Goal: Task Accomplishment & Management: Manage account settings

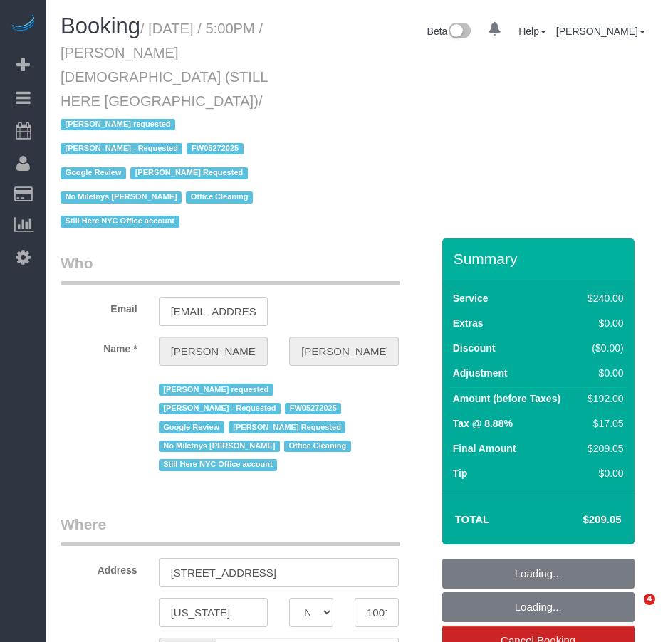
select select "NY"
select select "string:US"
select select "object:778"
select select "number:89"
select select "number:90"
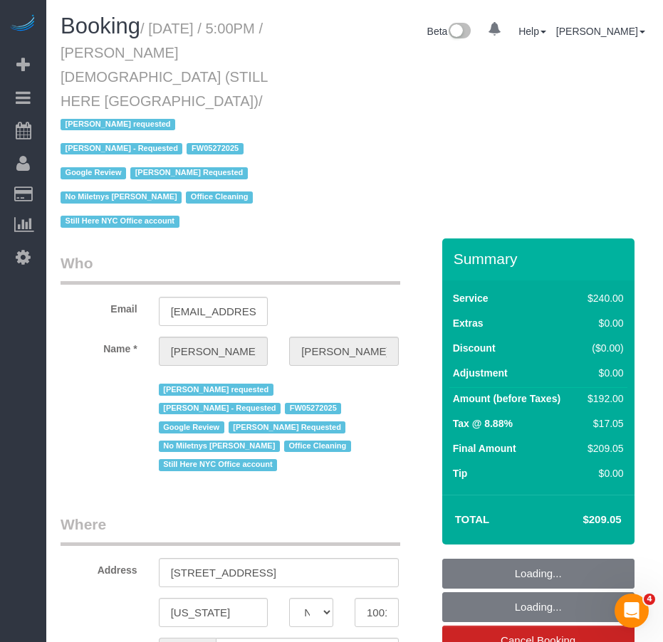
select select "number:15"
select select "number:5"
select select "string:stripe-pm_1QY8Py4VGloSiKo7kVLuacfg"
select select "object:934"
select select "spot1"
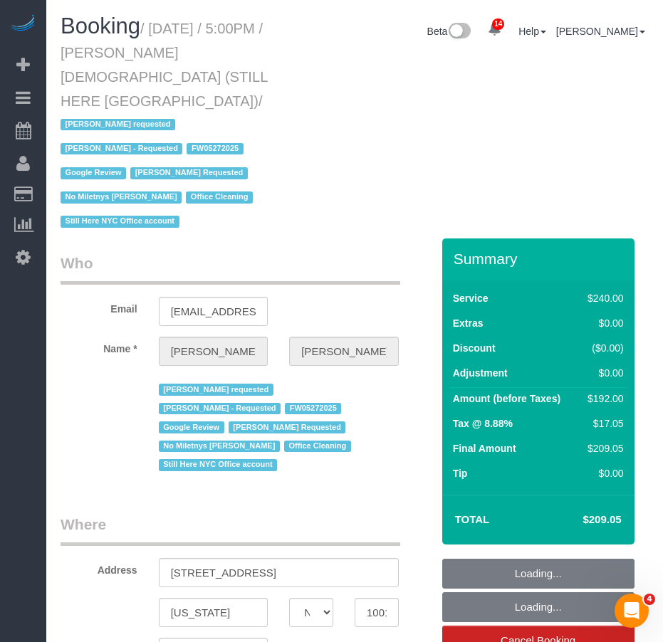
select select "180"
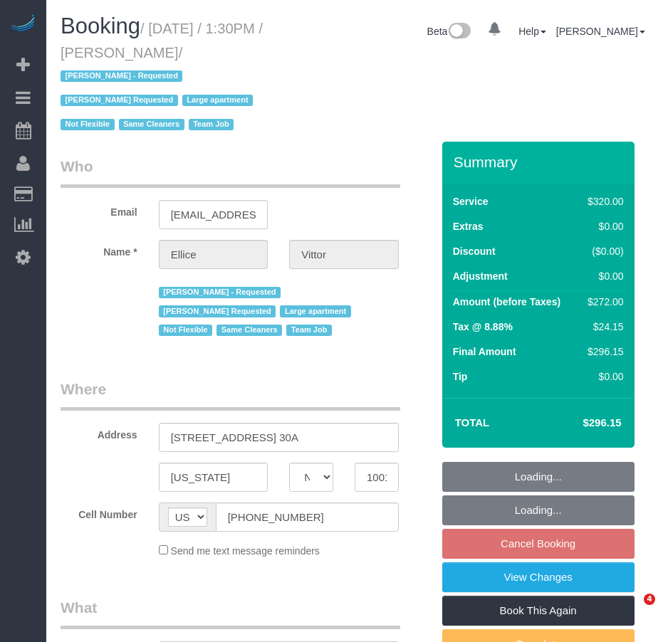
select select "NY"
select select "string:stripe-pm_1RY6uz4VGloSiKo7sBfzYHna"
select select "number:62"
select select "number:75"
select select "number:15"
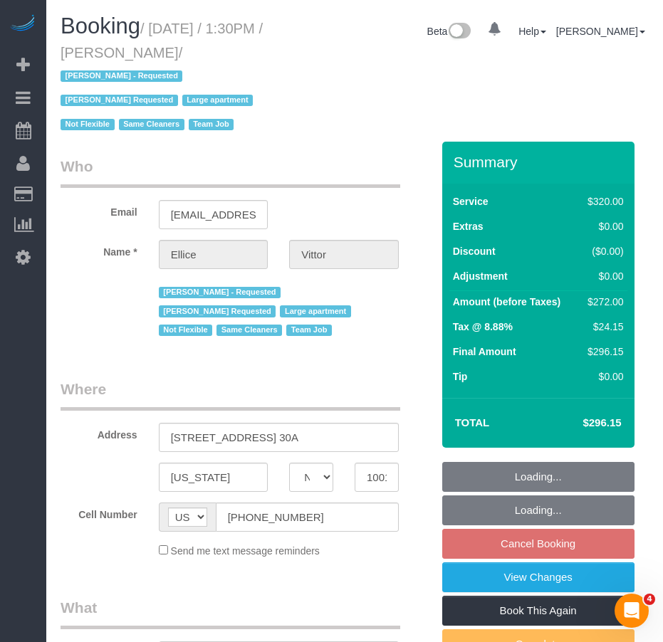
select select "number:6"
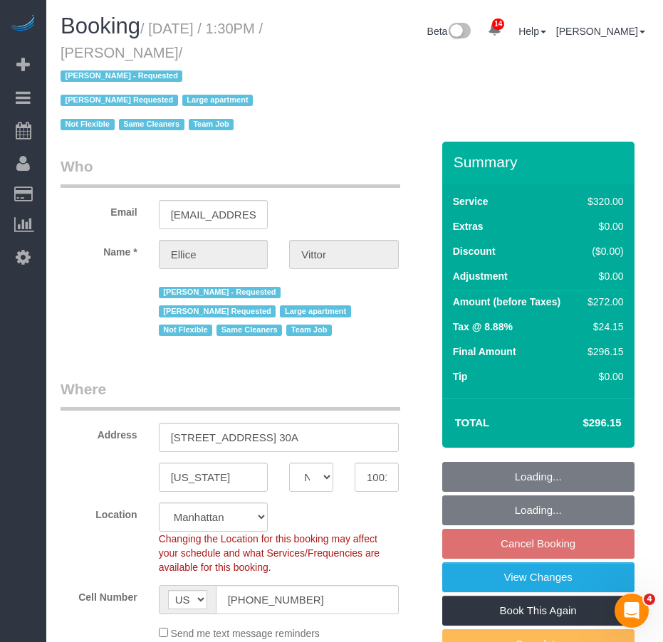
select select "object:921"
select select "2"
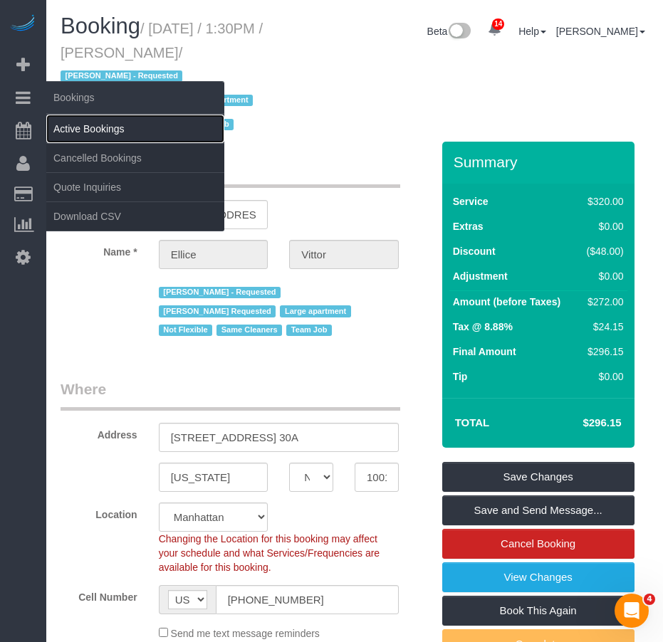
click at [62, 125] on link "Active Bookings" at bounding box center [135, 129] width 178 height 28
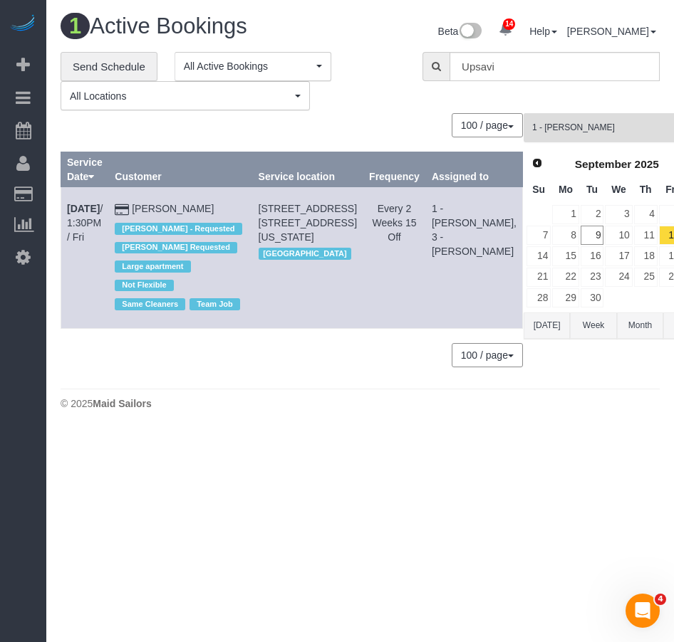
click at [566, 118] on button "1 - Kariluz Romero All Teams" at bounding box center [616, 127] width 187 height 29
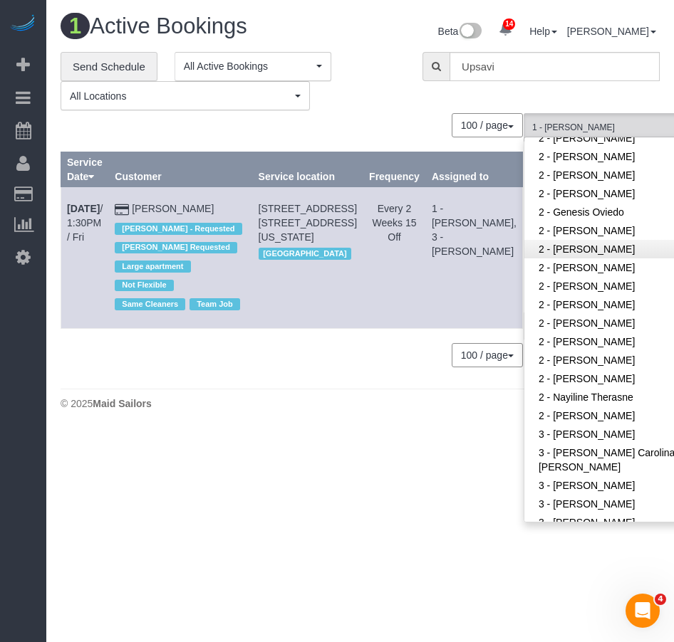
scroll to position [1068, 0]
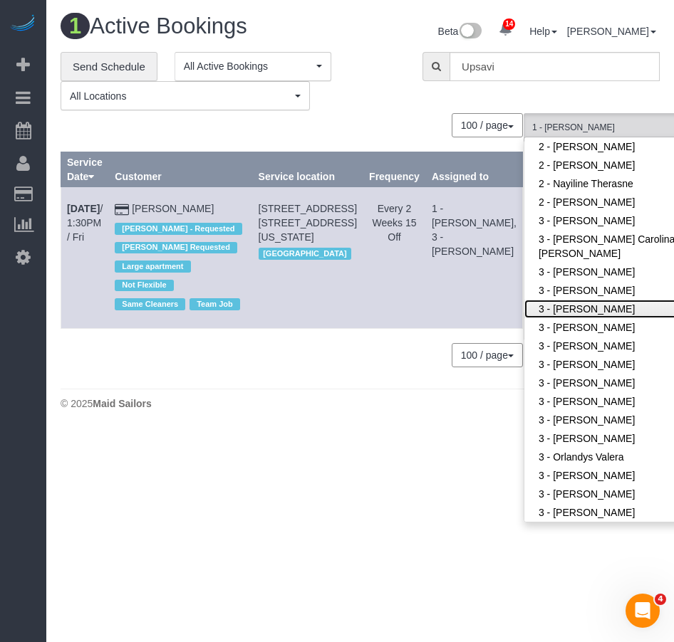
click at [529, 313] on link "3 - Geraldin Bastidas" at bounding box center [616, 309] width 185 height 19
click at [379, 491] on body "14 Beta Your Notifications You have 0 alerts × You have 4 to charge for 09/08/2…" at bounding box center [337, 321] width 674 height 642
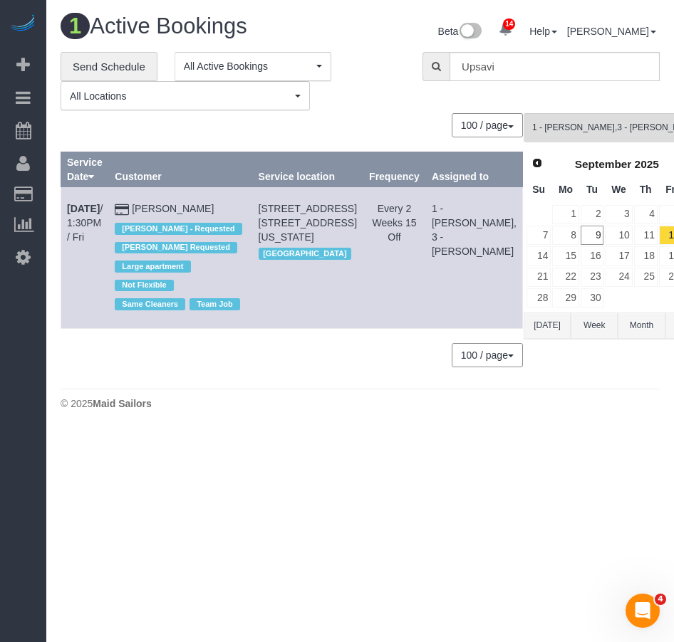
click at [379, 489] on body "14 Beta Your Notifications You have 0 alerts × You have 4 to charge for 09/08/2…" at bounding box center [337, 321] width 674 height 642
click at [552, 256] on link "15" at bounding box center [565, 255] width 26 height 19
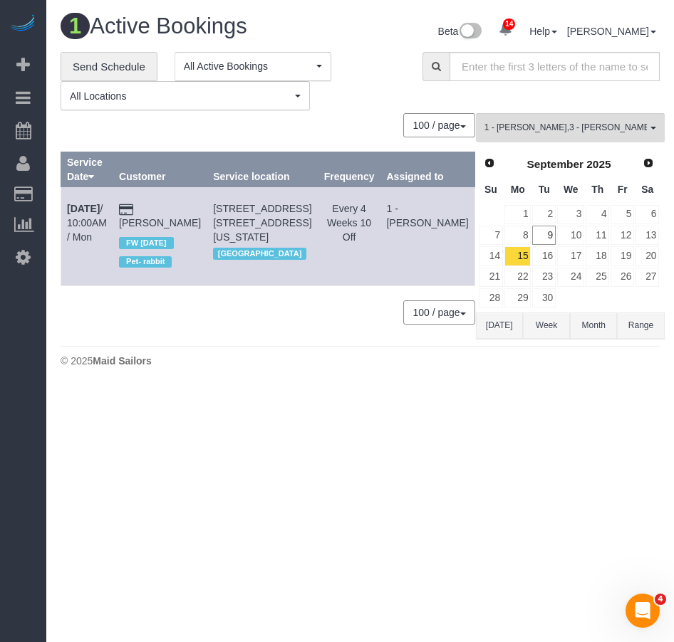
click at [375, 518] on body "14 Beta Your Notifications You have 0 alerts × You have 4 to charge for 09/08/2…" at bounding box center [337, 321] width 674 height 642
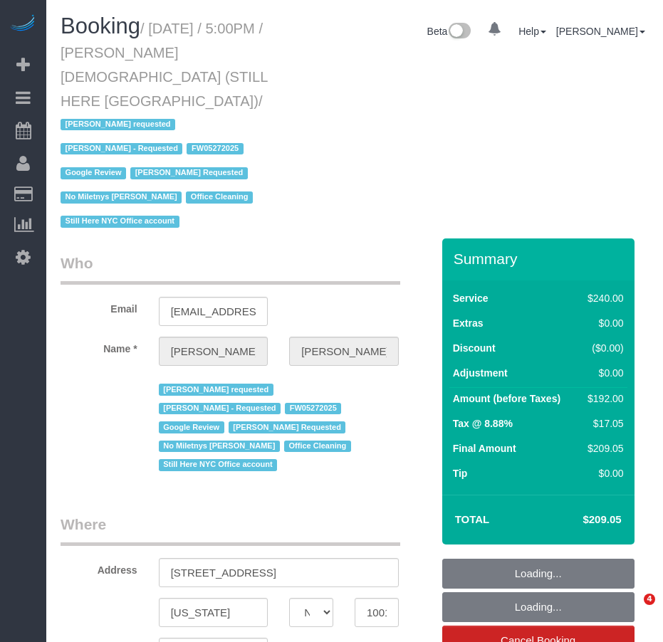
select select "NY"
select select "180"
select select "object:909"
select select "number:89"
select select "number:90"
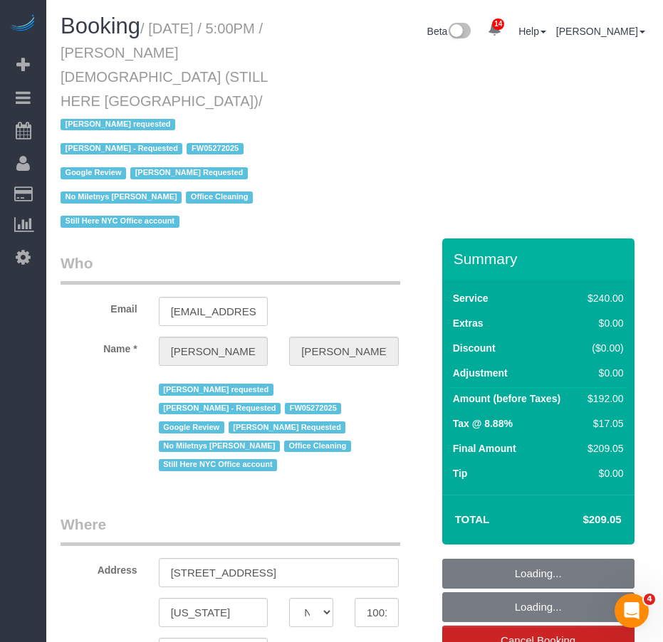
select select "number:15"
select select "number:5"
select select "object:1486"
select select "spot1"
select select "NY"
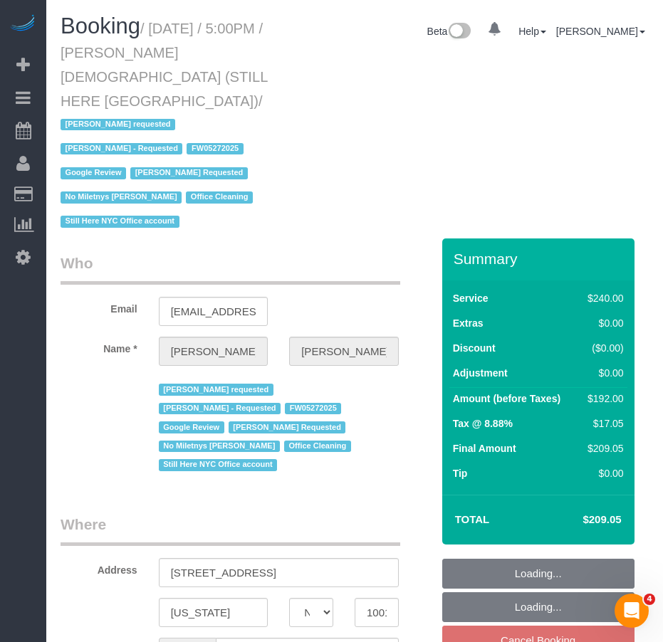
select select "object:527"
select select "180"
select select "number:89"
select select "number:90"
select select "number:15"
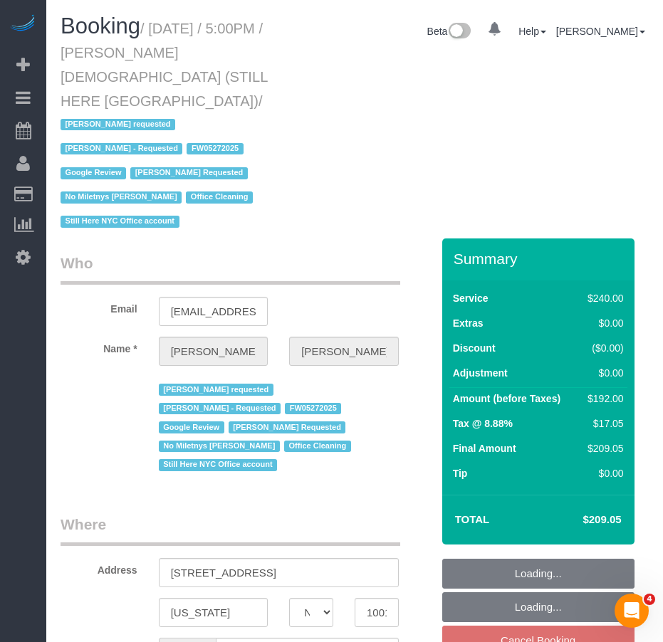
select select "number:5"
select select "string:[GEOGRAPHIC_DATA]"
select select "spot10"
select select "string:stripe-pm_1QY8Py4VGloSiKo7kVLuacfg"
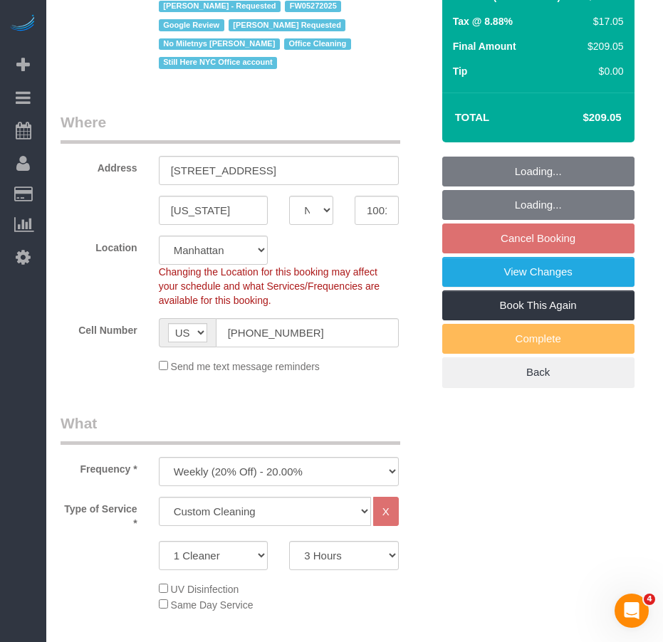
select select "object:1482"
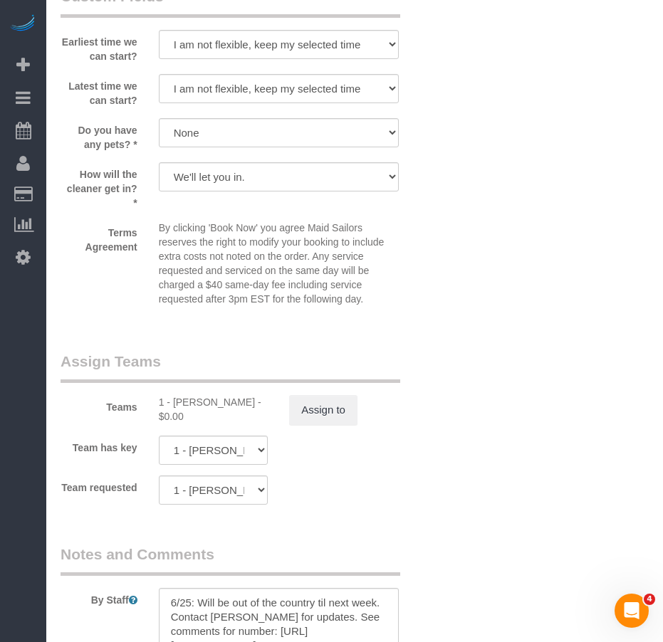
scroll to position [1638, 0]
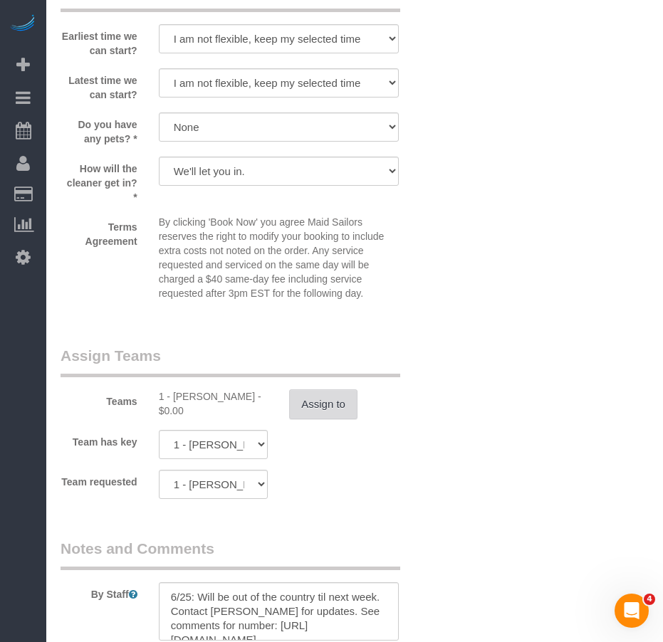
click at [320, 390] on button "Assign to" at bounding box center [323, 405] width 68 height 30
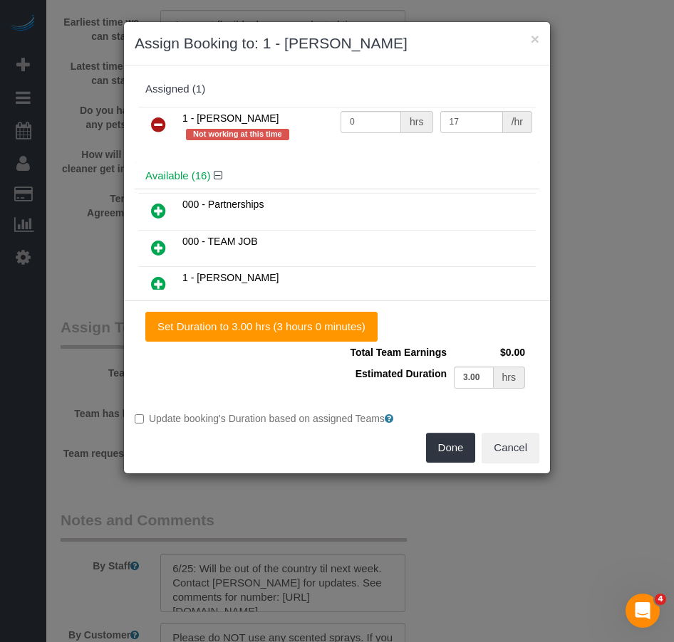
click at [156, 127] on icon at bounding box center [158, 124] width 15 height 17
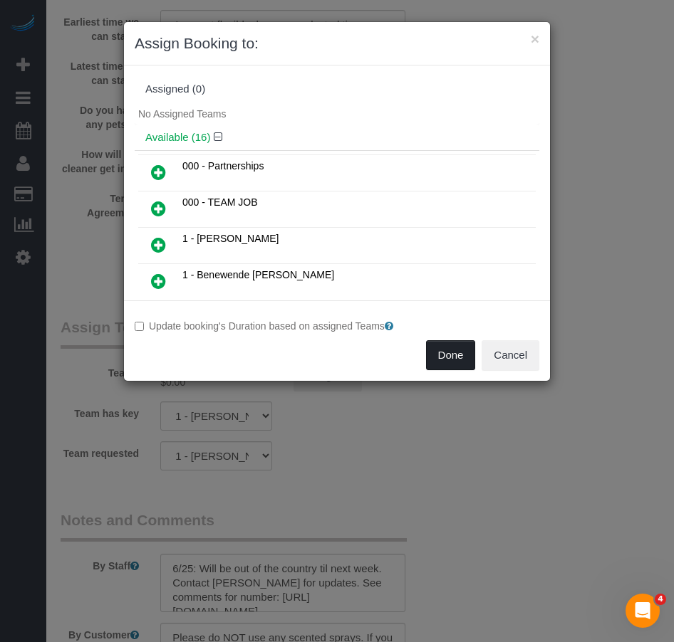
click at [438, 349] on button "Done" at bounding box center [451, 355] width 50 height 30
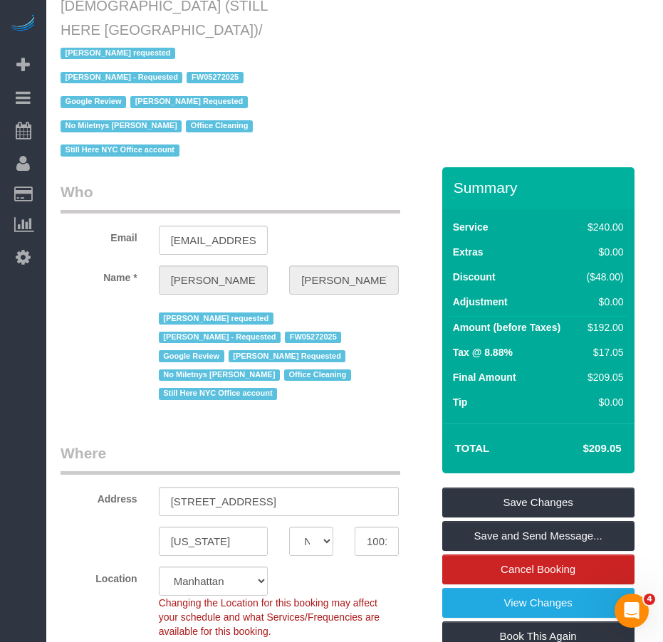
scroll to position [0, 0]
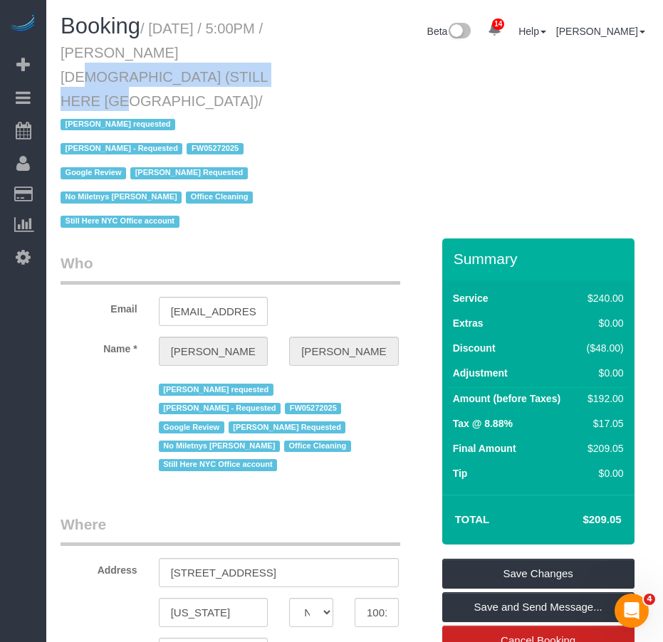
drag, startPoint x: 125, startPoint y: 52, endPoint x: 140, endPoint y: 75, distance: 27.3
click at [140, 75] on small "/ September 12, 2025 / 5:00PM / William Jewkes (STILL HERE NYC) / Ana Araujo re…" at bounding box center [164, 126] width 207 height 210
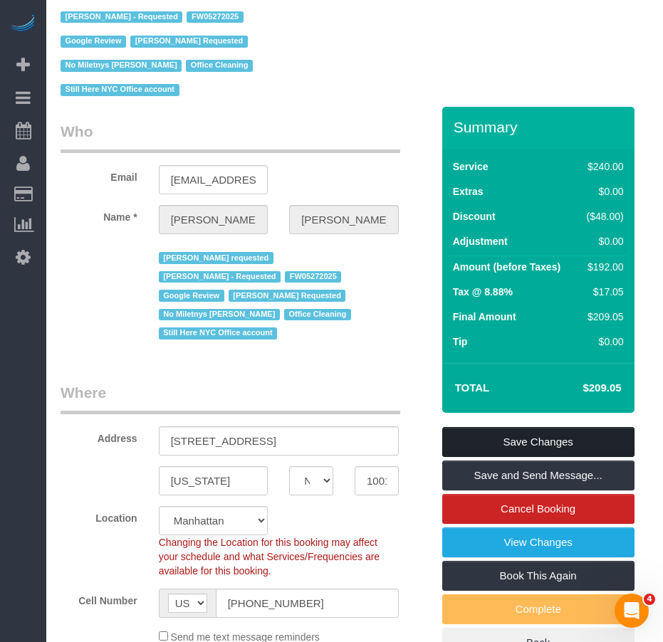
scroll to position [142, 0]
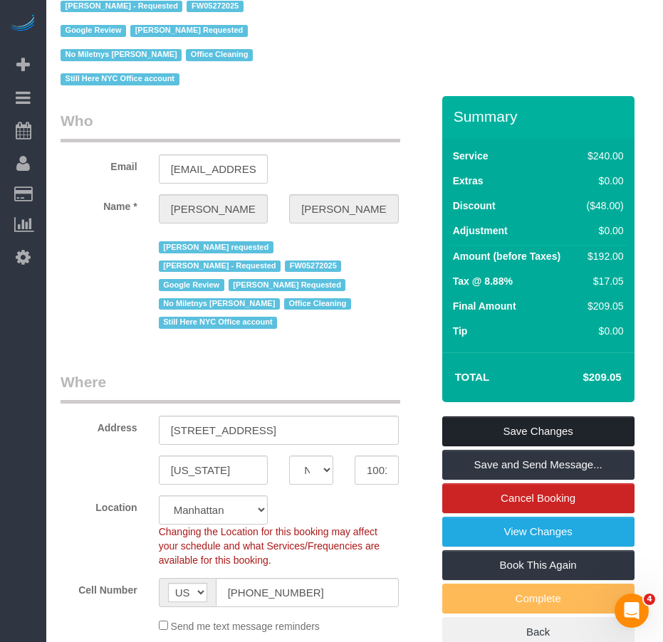
click at [489, 417] on link "Save Changes" at bounding box center [538, 432] width 192 height 30
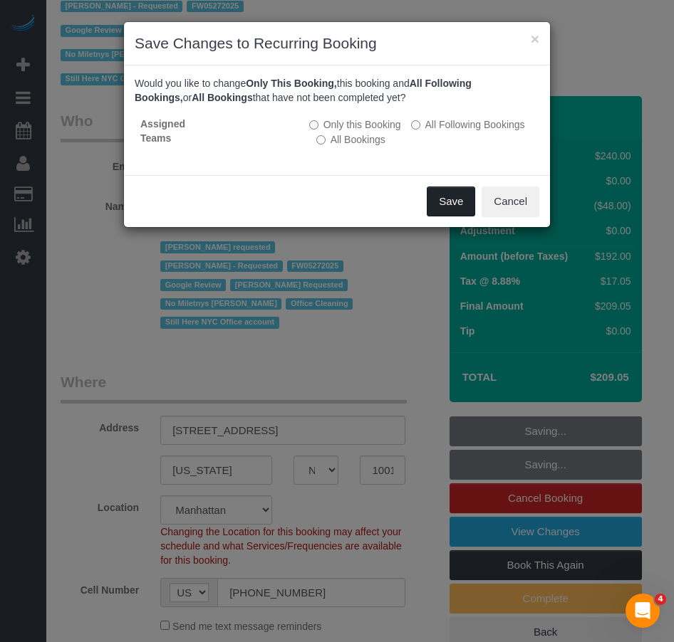
click at [443, 204] on button "Save" at bounding box center [451, 202] width 48 height 30
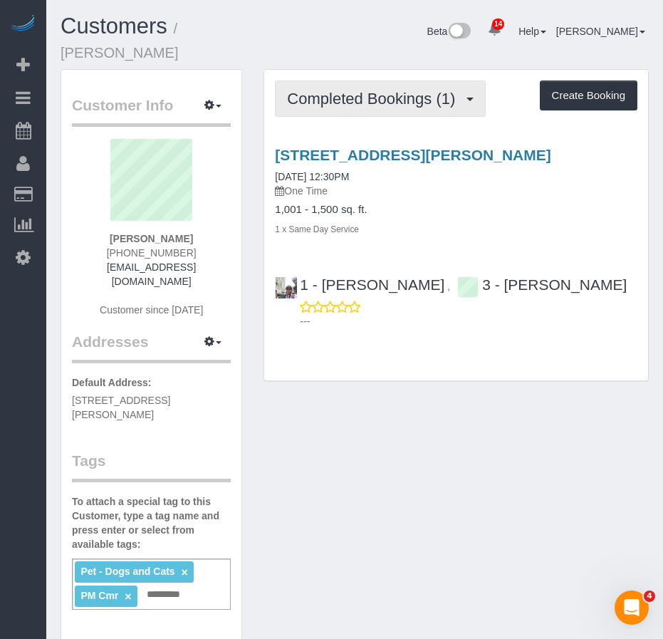
click at [421, 90] on button "Completed Bookings (1)" at bounding box center [380, 98] width 211 height 36
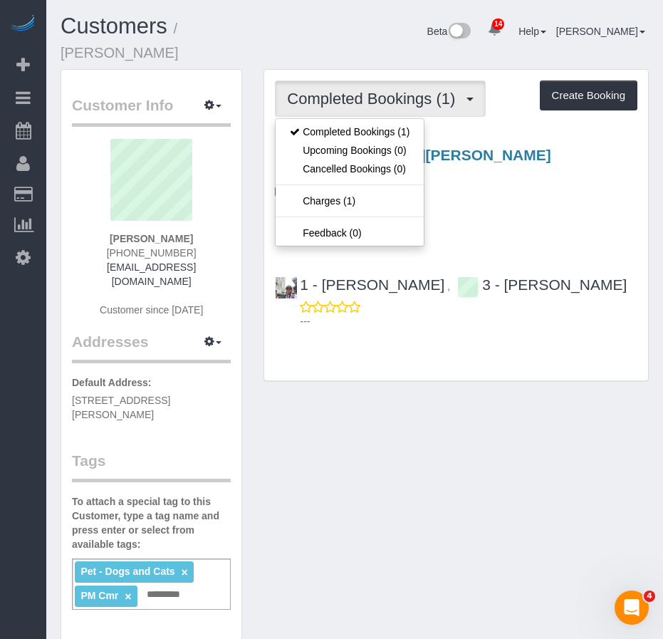
click at [375, 472] on div "Customer Info Edit Contact Info Send Message Email Preferences Special Sales Ta…" at bounding box center [355, 609] width 610 height 1081
